Goal: Transaction & Acquisition: Purchase product/service

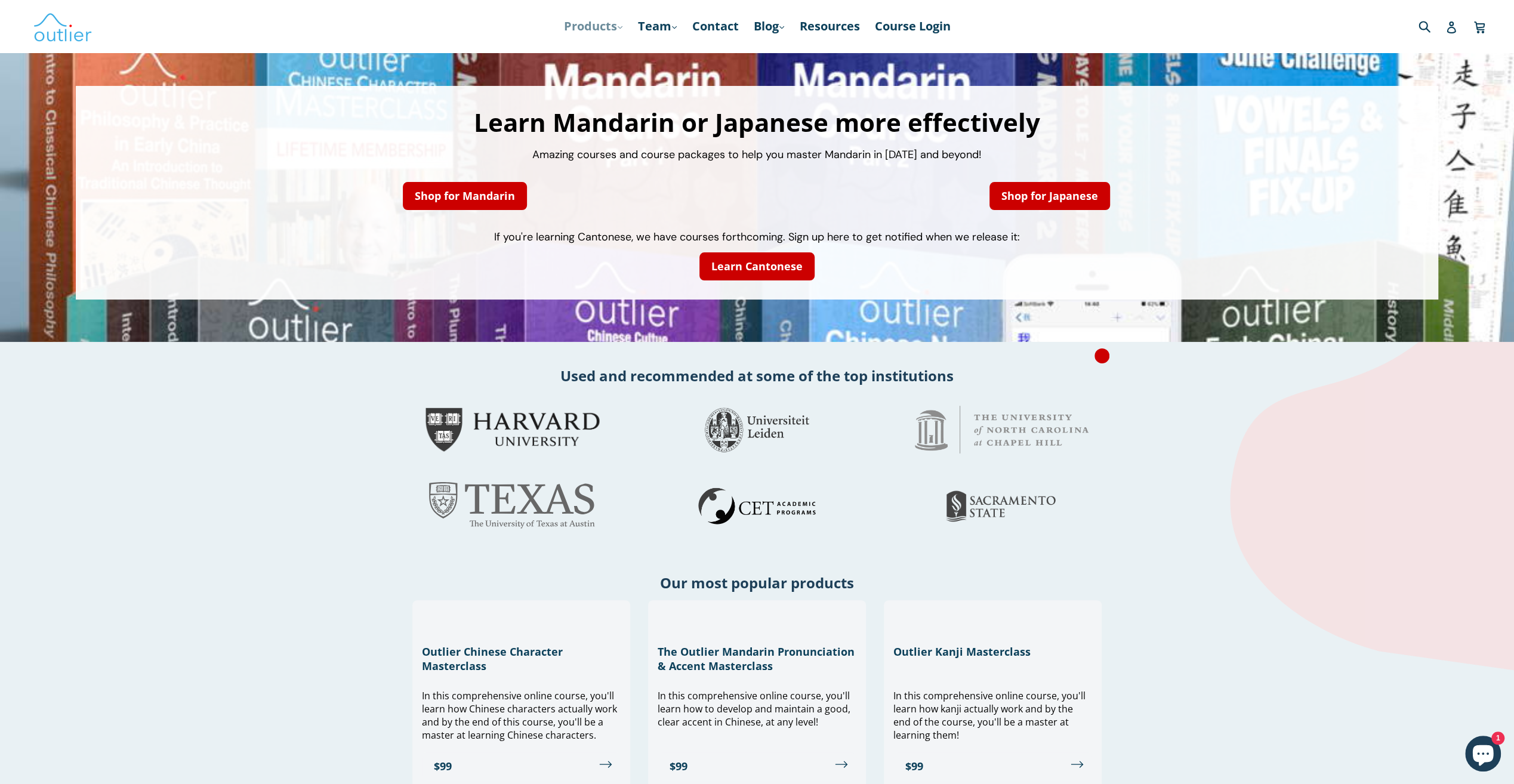
click at [608, 23] on link "Products .cls-1{fill:#231f20} expand" at bounding box center [593, 26] width 71 height 22
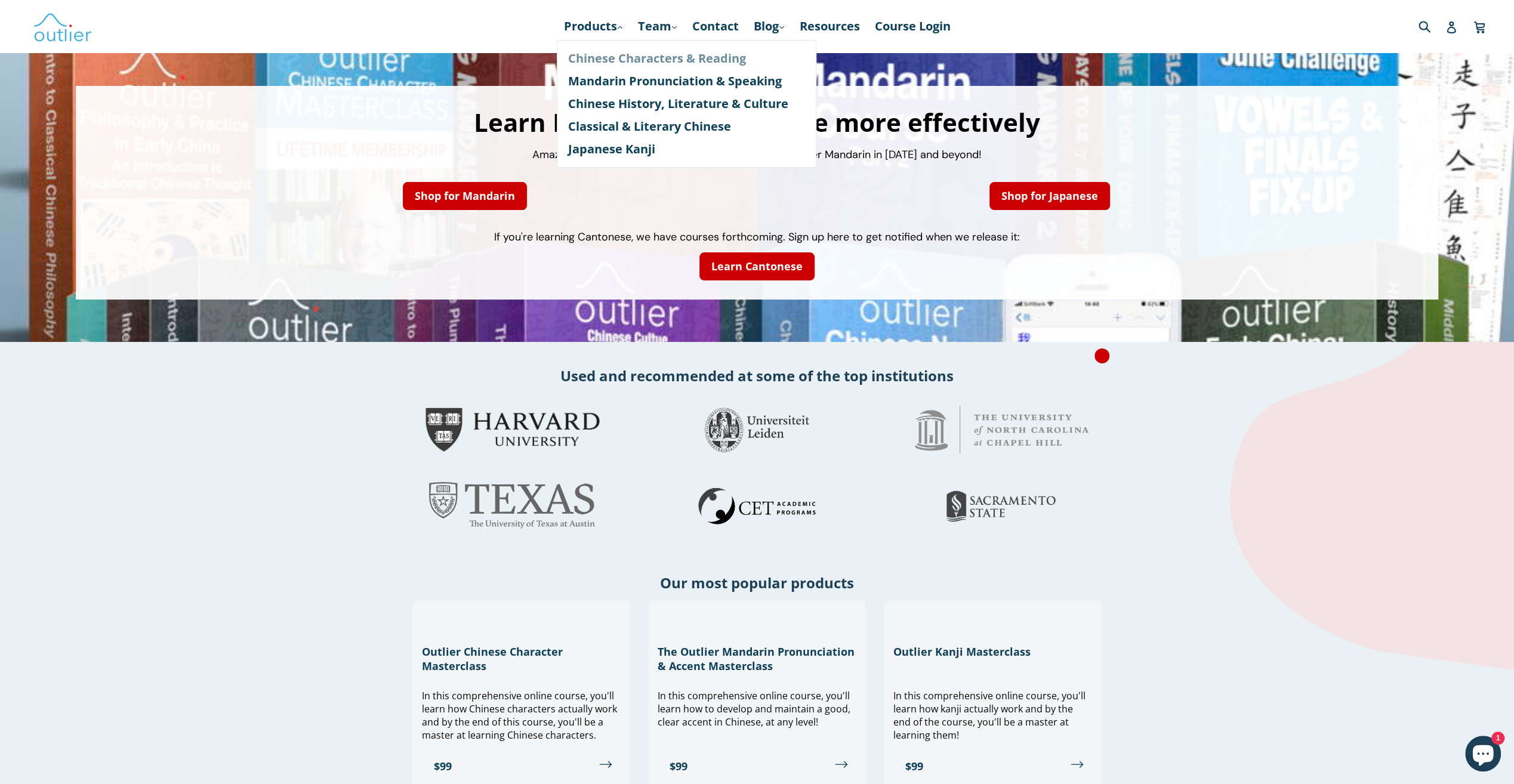
click at [625, 56] on link "Chinese Characters & Reading" at bounding box center [686, 59] width 238 height 23
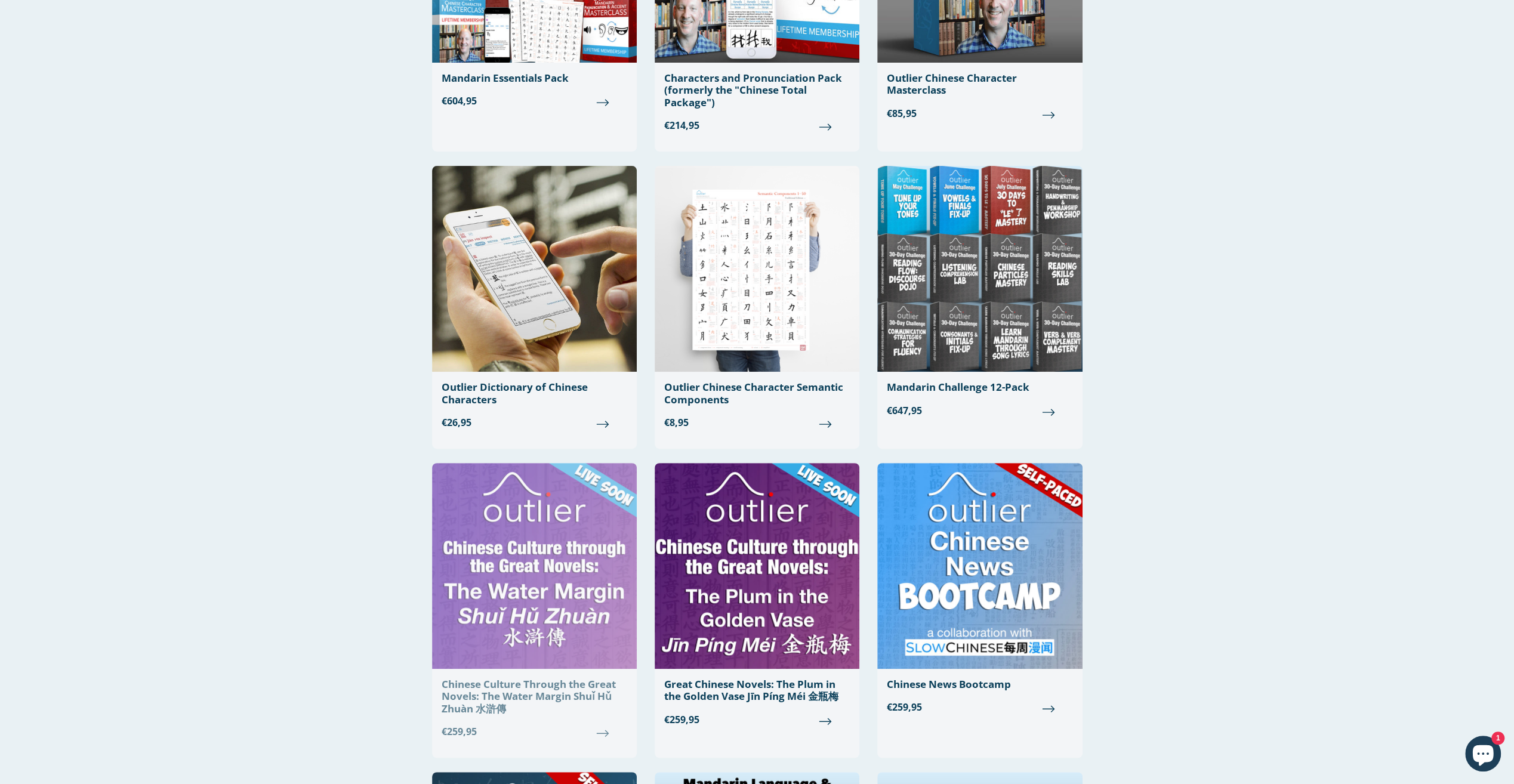
scroll to position [298, 0]
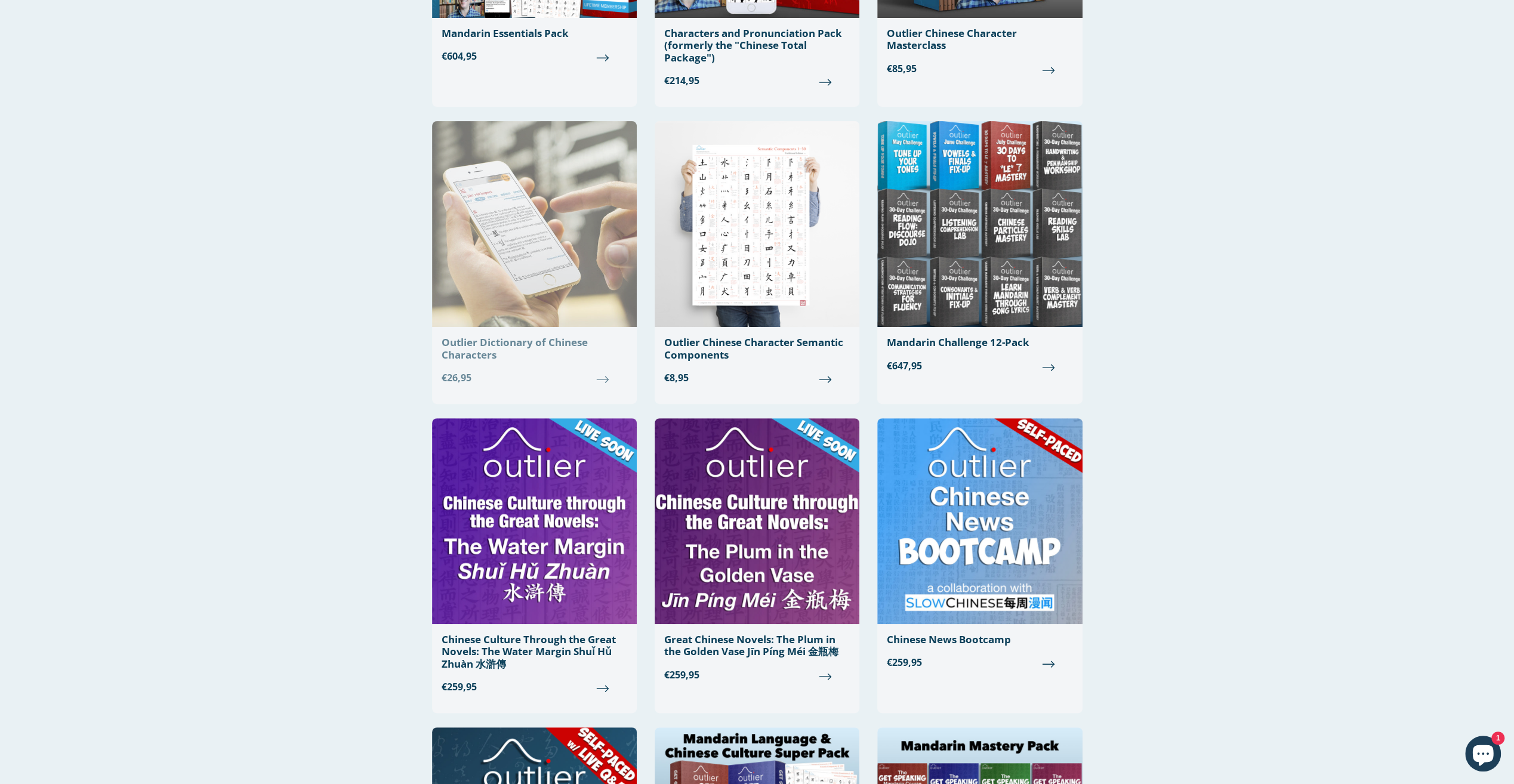
click at [517, 343] on div "Outlier Dictionary of Chinese Characters" at bounding box center [534, 348] width 186 height 25
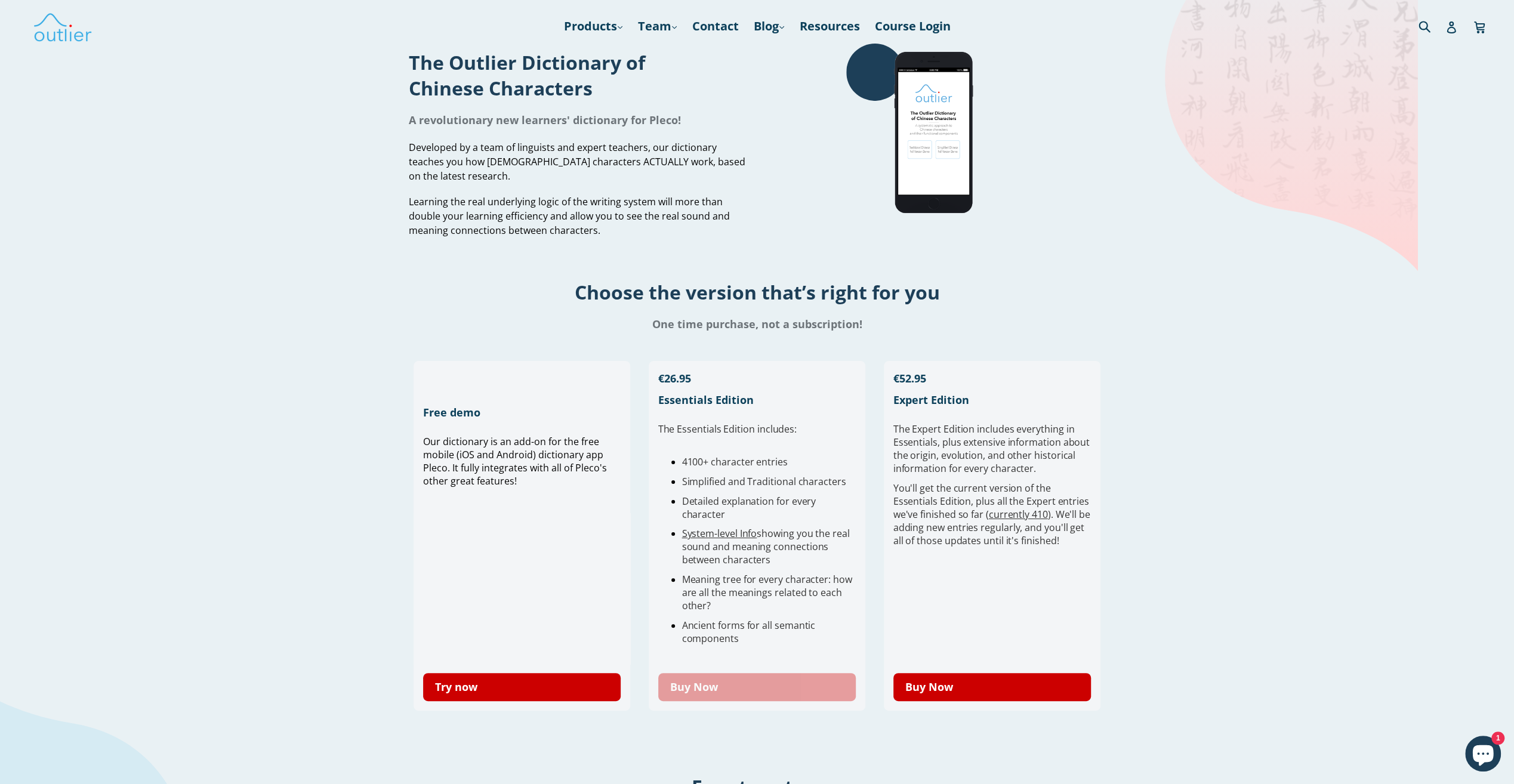
click at [762, 687] on link "Buy Now" at bounding box center [757, 687] width 198 height 28
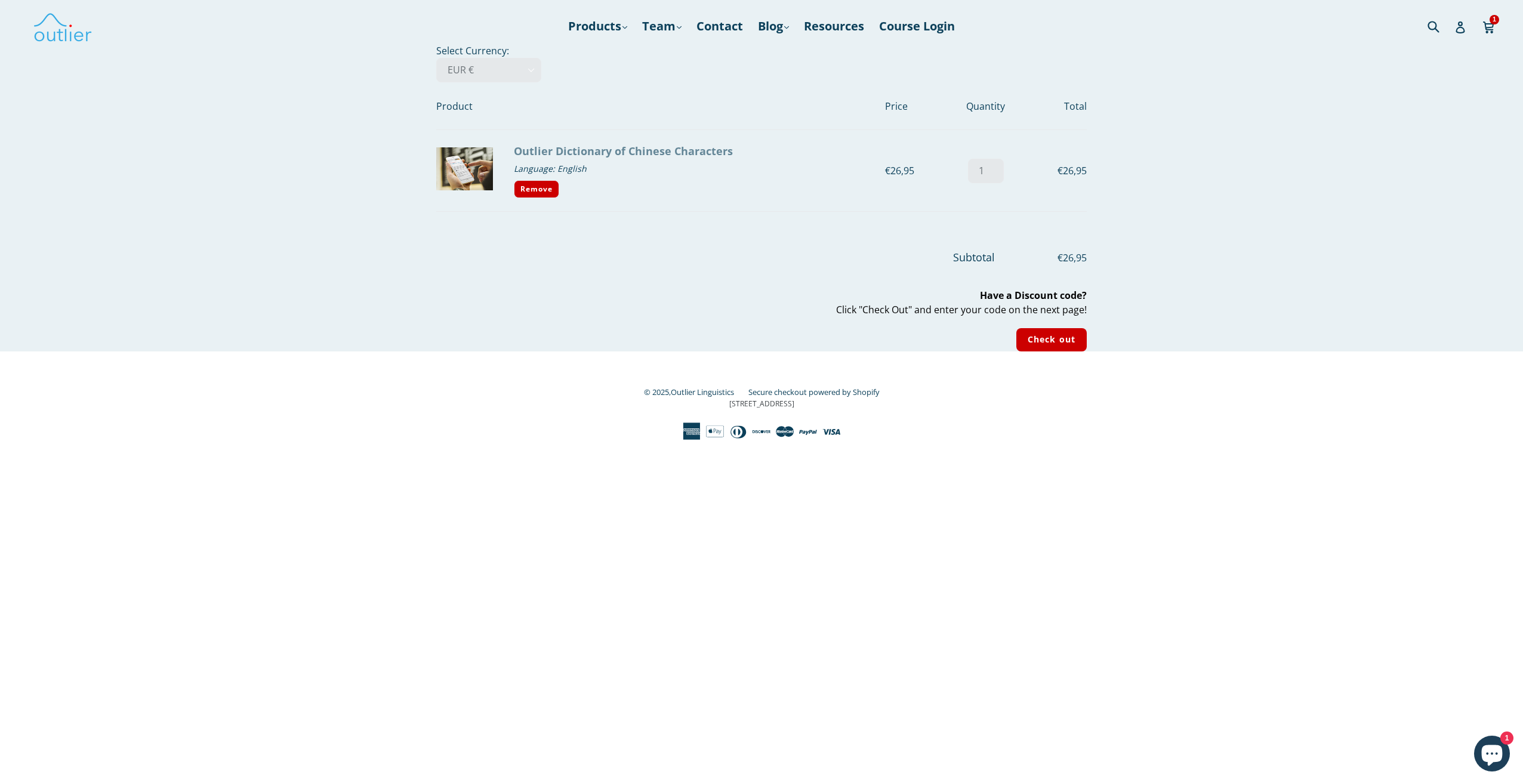
click at [575, 151] on link "Outlier Dictionary of Chinese Characters" at bounding box center [623, 151] width 219 height 14
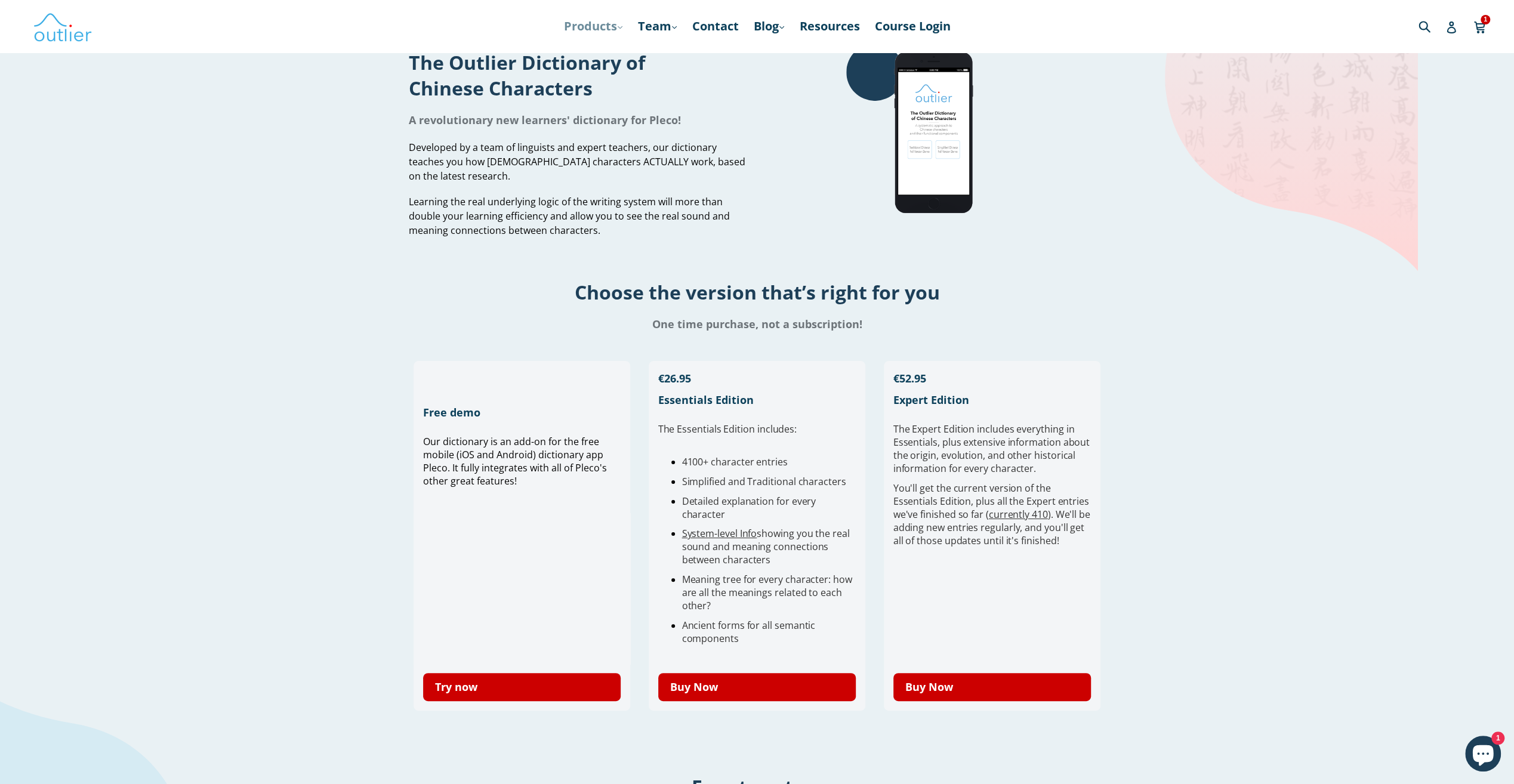
click at [587, 27] on link "Products .cls-1{fill:#231f20} expand" at bounding box center [593, 26] width 71 height 22
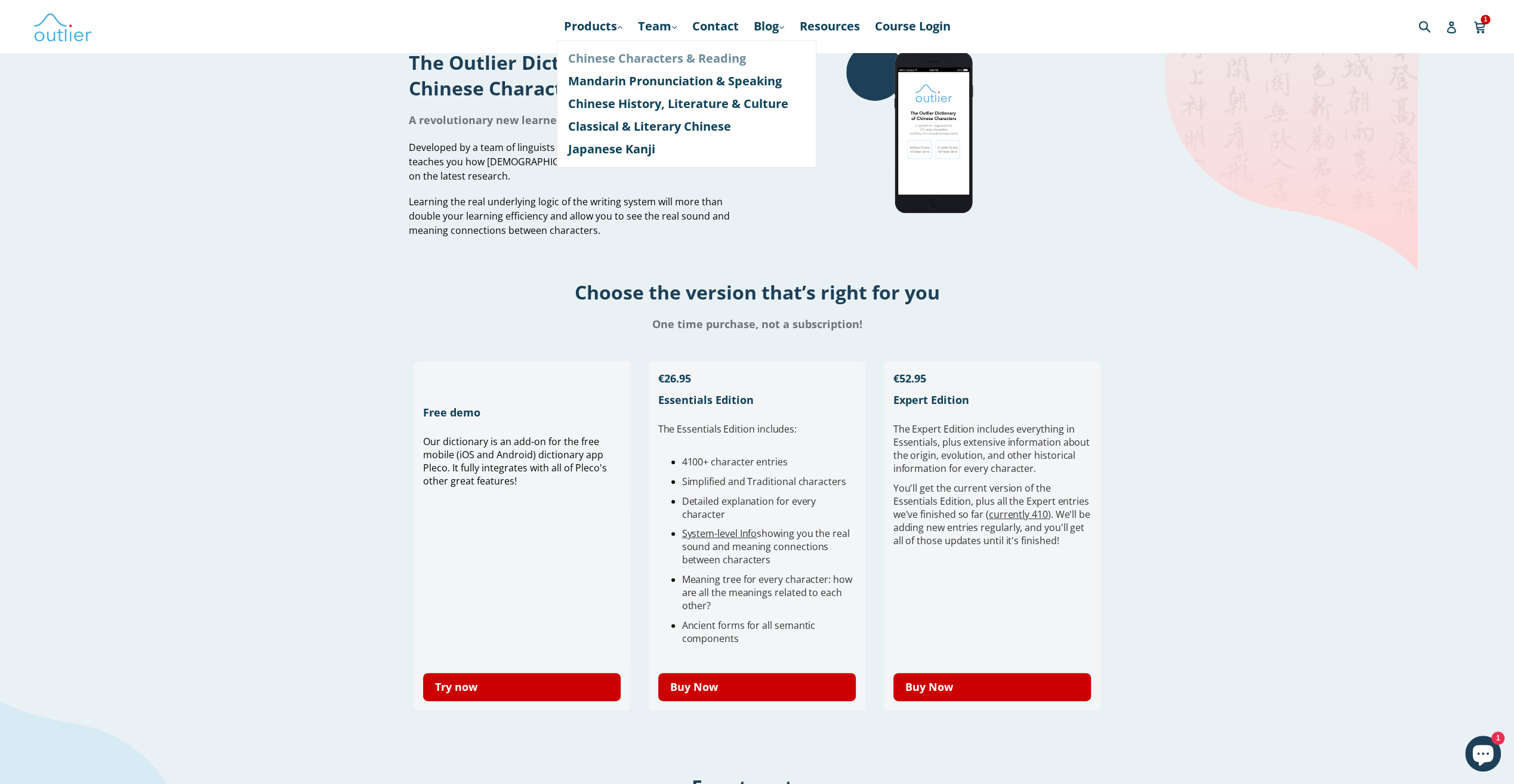
click at [619, 60] on link "Chinese Characters & Reading" at bounding box center [686, 59] width 238 height 23
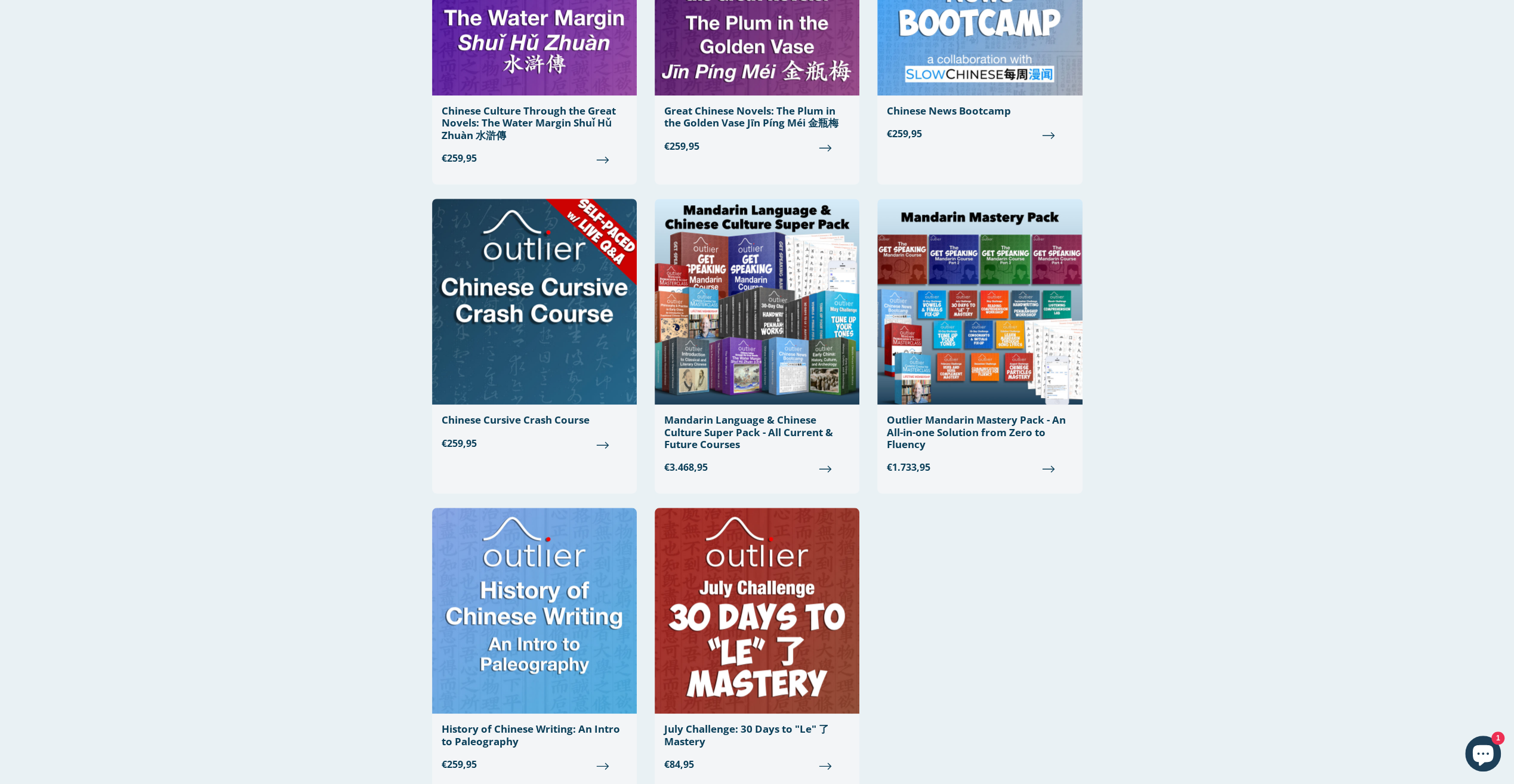
scroll to position [944, 0]
